Goal: Task Accomplishment & Management: Use online tool/utility

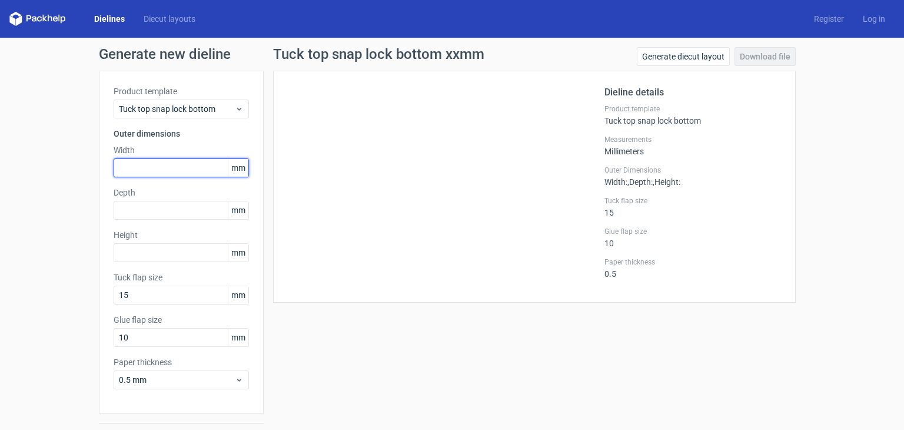
click at [132, 164] on input "text" at bounding box center [181, 167] width 135 height 19
type input "194"
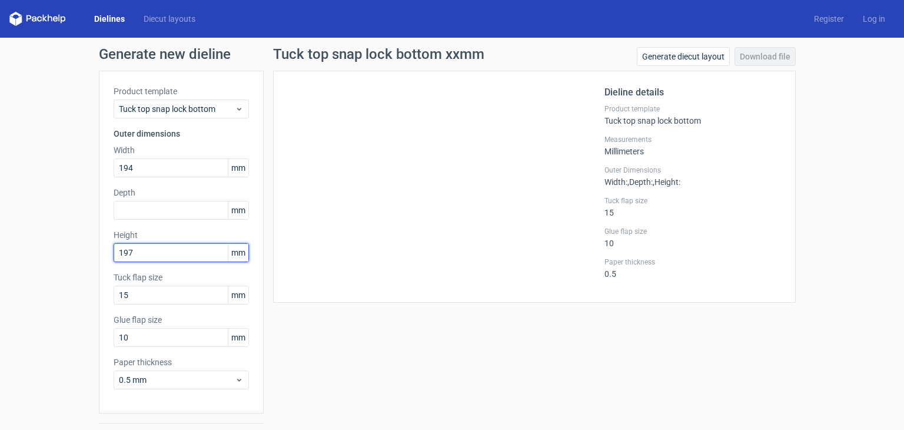
type input "197"
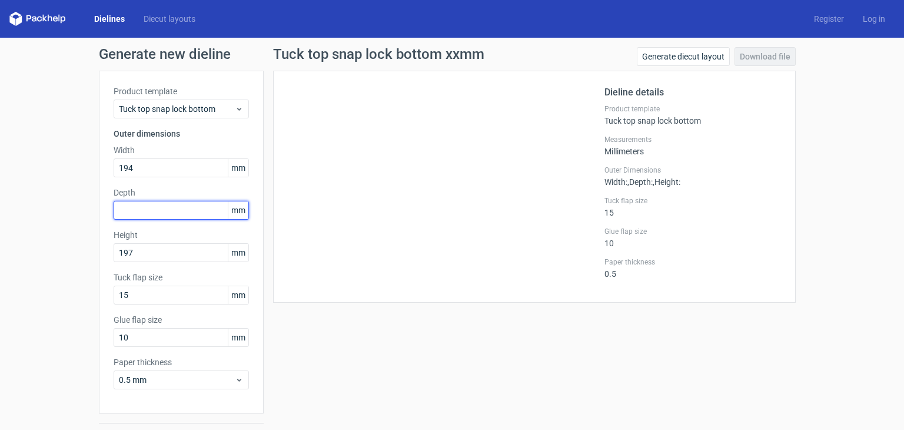
click at [158, 204] on input "text" at bounding box center [181, 210] width 135 height 19
type input "90"
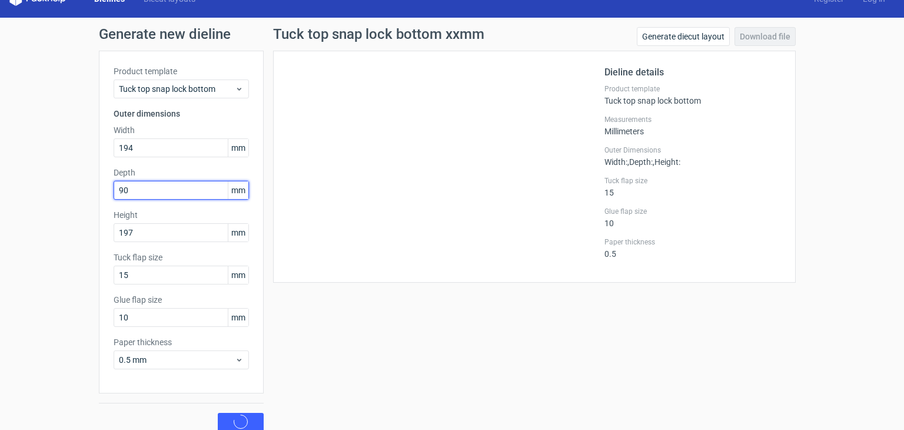
scroll to position [31, 0]
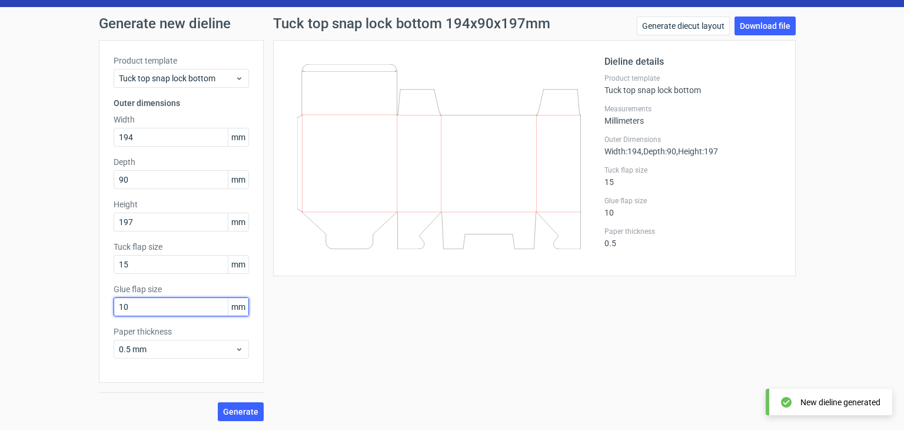
click at [165, 312] on input "10" at bounding box center [181, 306] width 135 height 19
drag, startPoint x: 165, startPoint y: 312, endPoint x: 55, endPoint y: 319, distance: 110.9
click at [71, 314] on div "Generate new dieline Product template Tuck top snap lock bottom Outer dimension…" at bounding box center [452, 218] width 904 height 423
click at [162, 309] on input "15" at bounding box center [181, 306] width 135 height 19
type input "15"
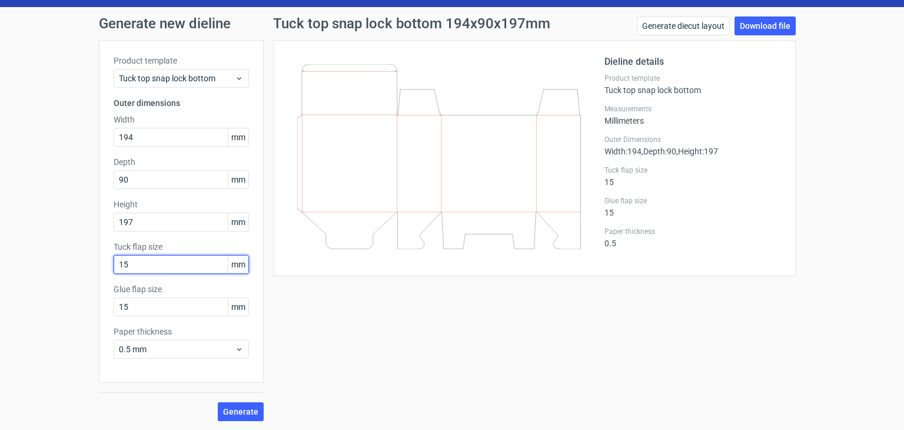
drag, startPoint x: 153, startPoint y: 267, endPoint x: 88, endPoint y: 266, distance: 64.8
click at [88, 266] on div "Generate new dieline Product template Tuck top snap lock bottom Outer dimension…" at bounding box center [452, 218] width 904 height 423
type input "60"
click at [177, 307] on input "15" at bounding box center [181, 306] width 135 height 19
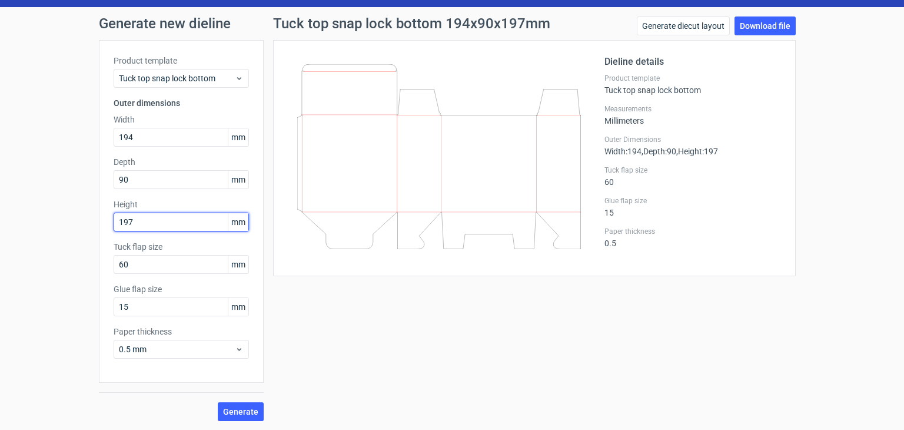
click at [140, 215] on input "197" at bounding box center [181, 222] width 135 height 19
click at [231, 407] on span "Generate" at bounding box center [240, 411] width 35 height 8
click at [749, 28] on link "Download file" at bounding box center [765, 25] width 61 height 19
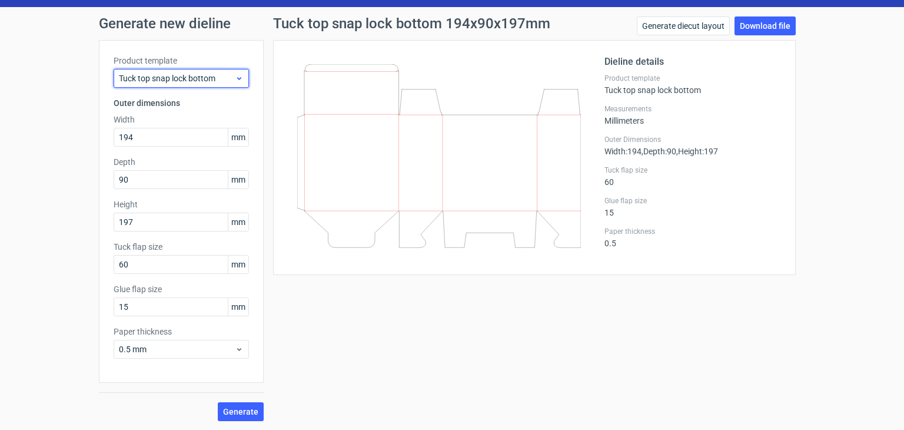
click at [237, 78] on use at bounding box center [239, 78] width 4 height 3
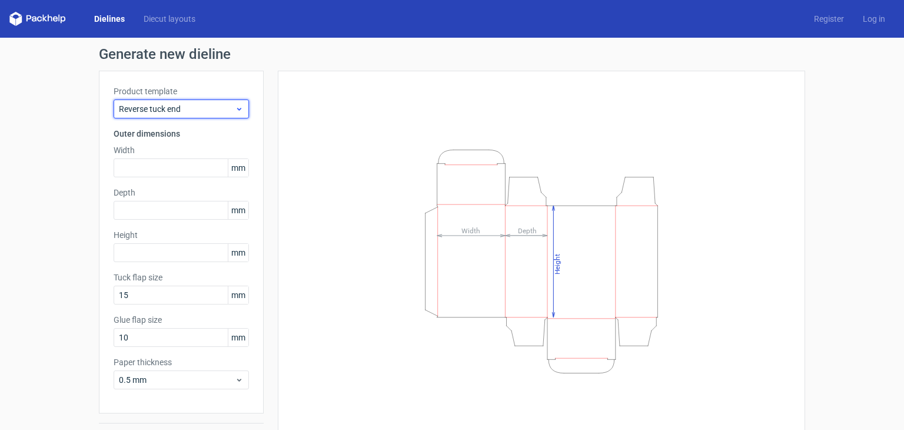
click at [238, 113] on icon at bounding box center [239, 108] width 9 height 9
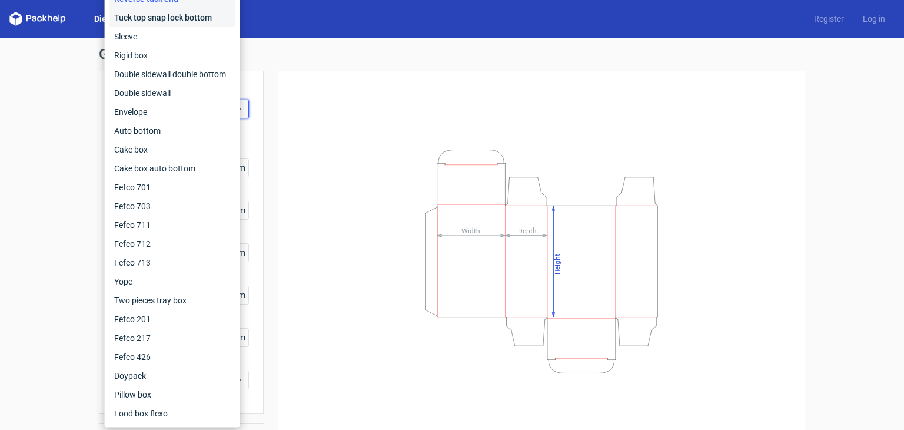
click at [198, 17] on div "Tuck top snap lock bottom" at bounding box center [173, 17] width 126 height 19
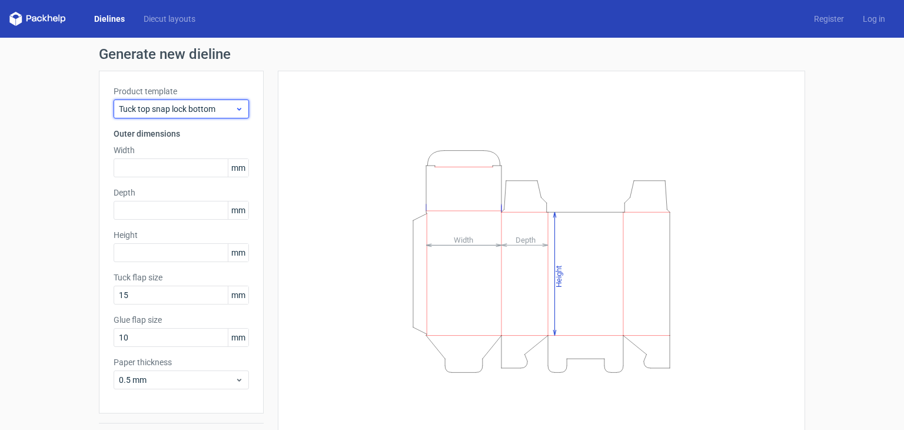
click at [236, 108] on icon at bounding box center [239, 108] width 9 height 9
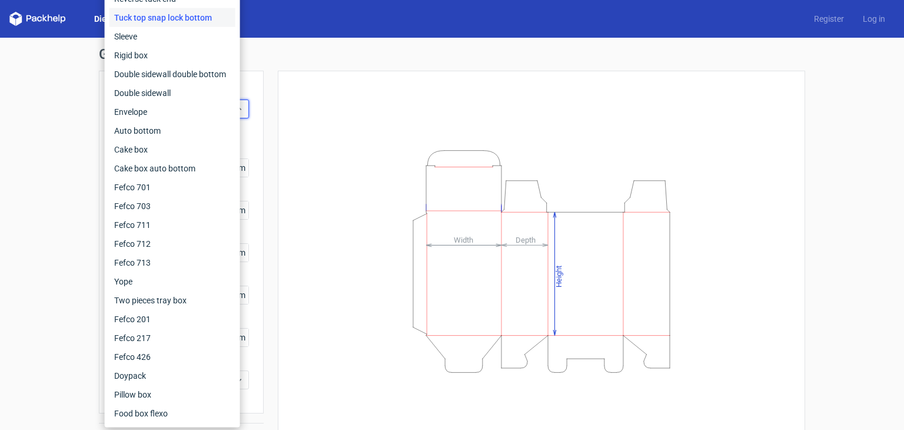
click at [269, 81] on div "Height Depth Width" at bounding box center [535, 261] width 542 height 381
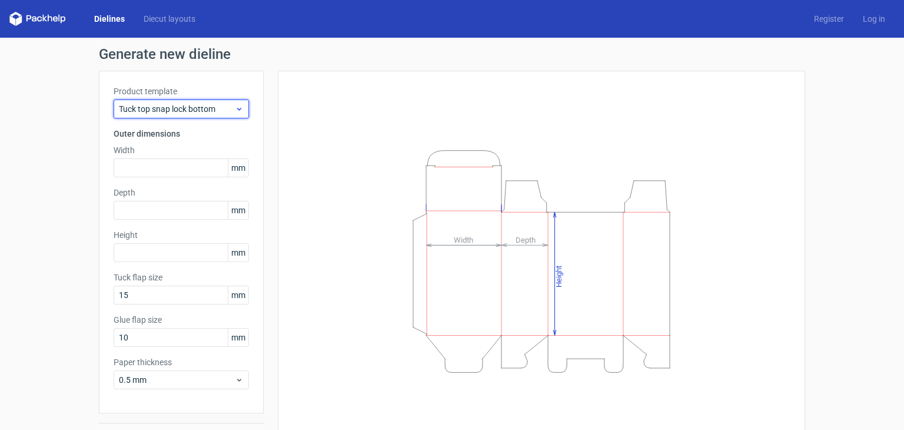
click at [237, 111] on icon at bounding box center [239, 108] width 9 height 9
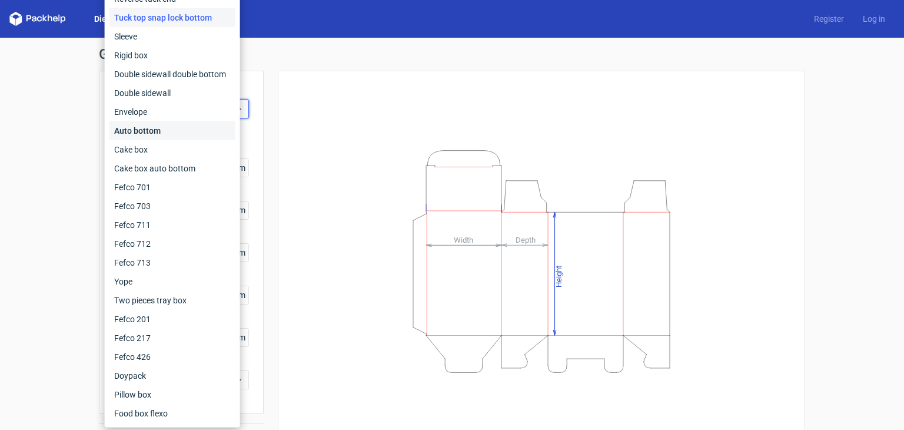
click at [167, 130] on div "Auto bottom" at bounding box center [173, 130] width 126 height 19
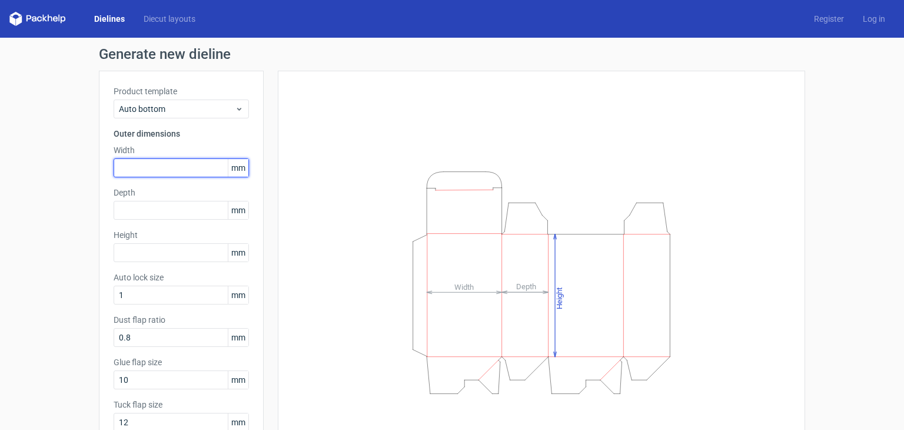
click at [148, 175] on input "text" at bounding box center [181, 167] width 135 height 19
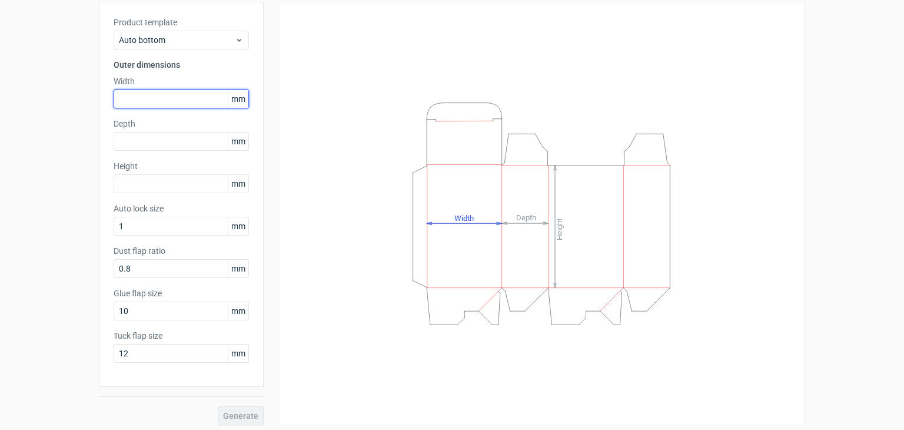
scroll to position [73, 0]
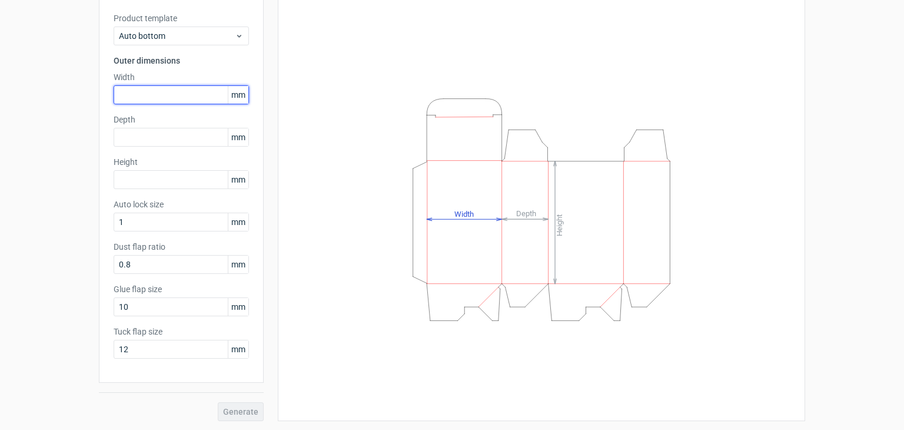
click at [155, 98] on input "text" at bounding box center [181, 94] width 135 height 19
type input "194"
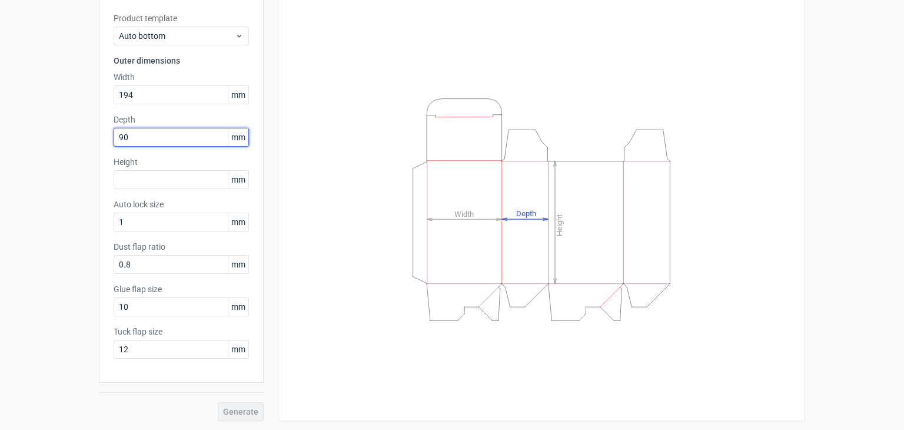
type input "90"
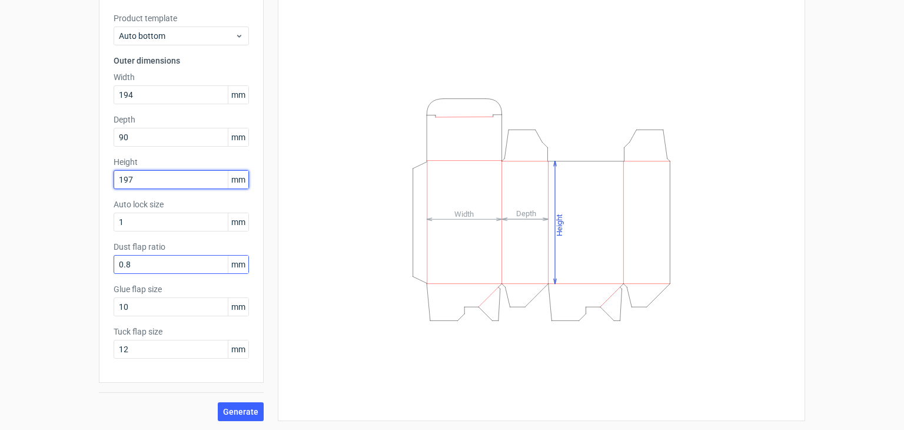
type input "197"
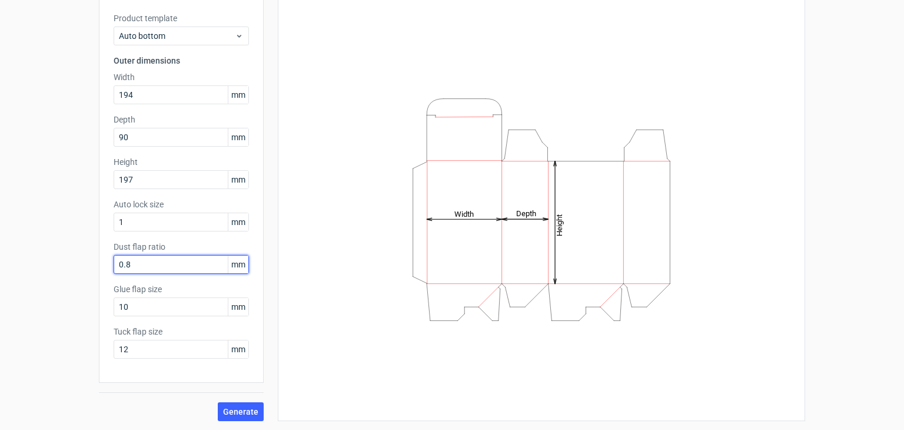
click at [157, 267] on input "0.8" at bounding box center [181, 264] width 135 height 19
click at [173, 310] on input "10" at bounding box center [181, 306] width 135 height 19
drag, startPoint x: 147, startPoint y: 311, endPoint x: 92, endPoint y: 311, distance: 55.4
click at [92, 311] on div "Generate new dieline Product template Auto bottom Outer dimensions Width 194 mm…" at bounding box center [452, 198] width 904 height 466
click at [145, 350] on input "12" at bounding box center [181, 349] width 135 height 19
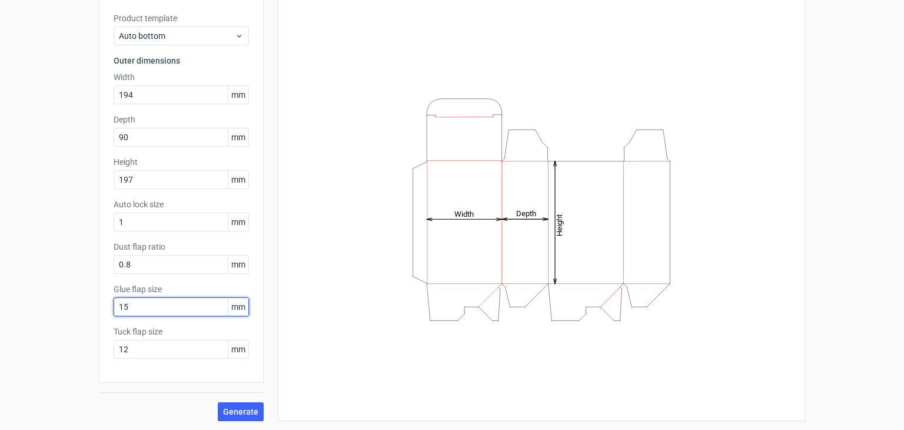
drag, startPoint x: 120, startPoint y: 309, endPoint x: 107, endPoint y: 314, distance: 13.8
click at [114, 309] on input "15" at bounding box center [181, 306] width 135 height 19
click at [99, 316] on div "Product template Auto bottom Outer dimensions Width 194 mm Depth 90 mm Height 1…" at bounding box center [181, 190] width 165 height 385
type input "15"
click at [151, 348] on input "12" at bounding box center [181, 349] width 135 height 19
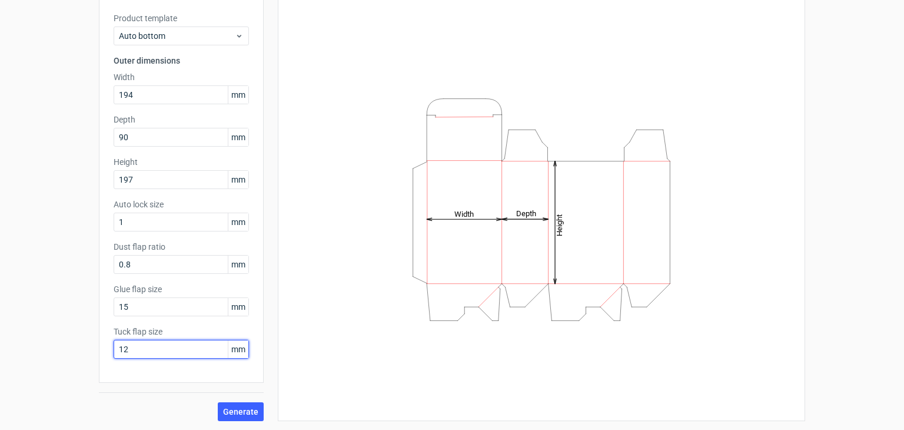
click at [51, 352] on div "Generate new dieline Product template Auto bottom Outer dimensions Width 194 mm…" at bounding box center [452, 198] width 904 height 466
type input "15"
click at [241, 414] on span "Generate" at bounding box center [240, 411] width 35 height 8
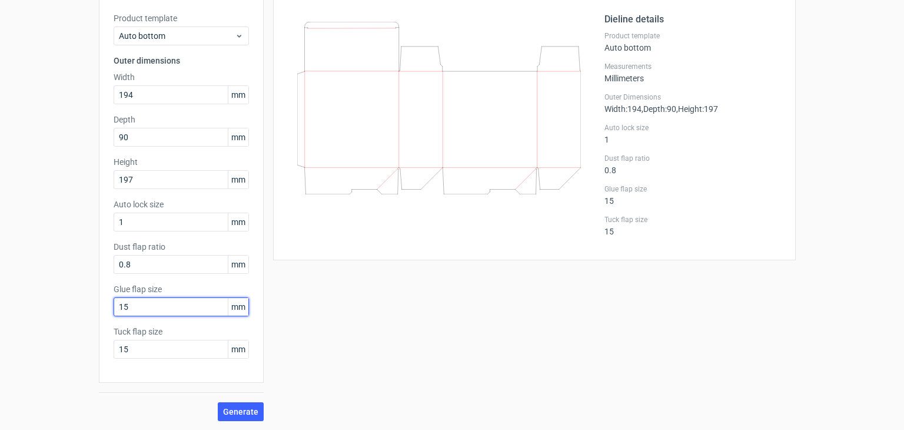
click at [80, 304] on div "Generate new dieline Product template Auto bottom Outer dimensions Width 194 mm…" at bounding box center [452, 198] width 904 height 466
click at [241, 414] on span "Generate" at bounding box center [240, 411] width 35 height 8
drag, startPoint x: 130, startPoint y: 306, endPoint x: 120, endPoint y: 327, distance: 22.9
click at [75, 300] on div "Generate new dieline Product template Auto bottom Outer dimensions Width 194 mm…" at bounding box center [452, 198] width 904 height 466
type input "15"
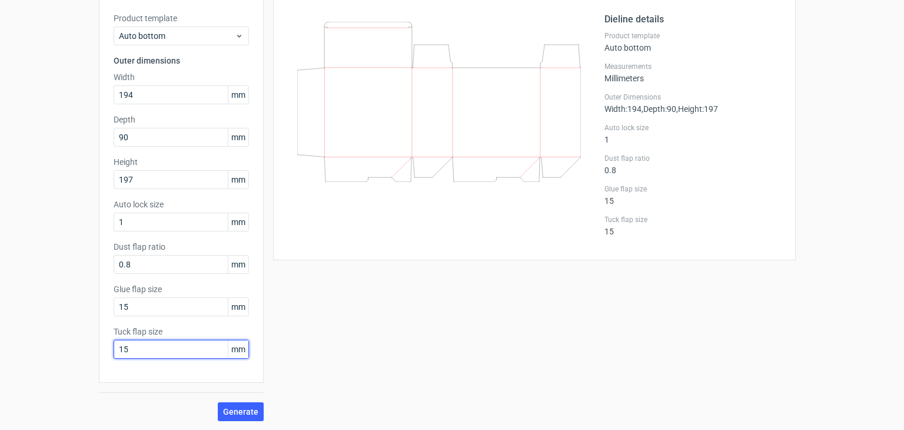
drag, startPoint x: 150, startPoint y: 354, endPoint x: 81, endPoint y: 344, distance: 69.0
click at [81, 344] on div "Generate new dieline Product template Auto bottom Outer dimensions Width 194 mm…" at bounding box center [452, 198] width 904 height 466
type input "60"
click at [218, 402] on button "Generate" at bounding box center [241, 411] width 46 height 19
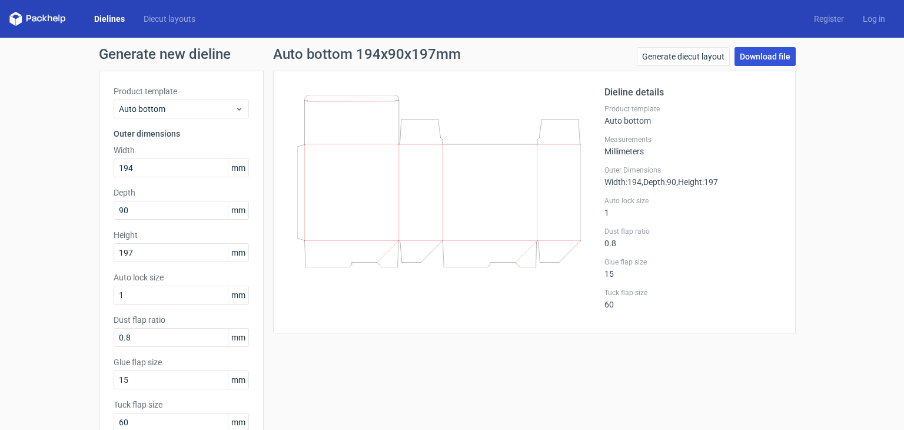
click at [750, 55] on link "Download file" at bounding box center [765, 56] width 61 height 19
